Goal: Task Accomplishment & Management: Manage account settings

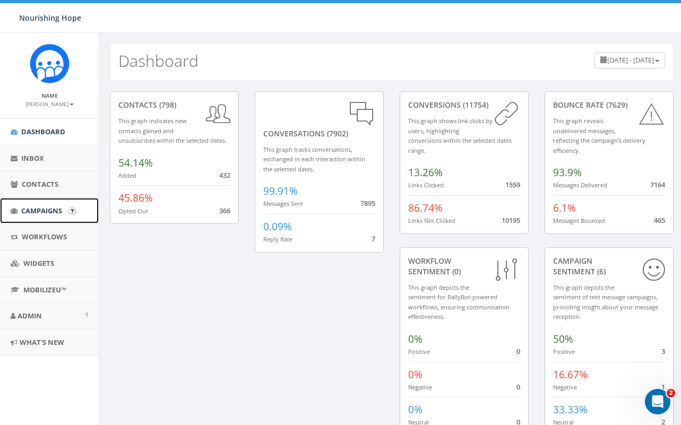
click at [53, 219] on link "Campaigns" at bounding box center [49, 211] width 99 height 26
